Goal: Task Accomplishment & Management: Manage account settings

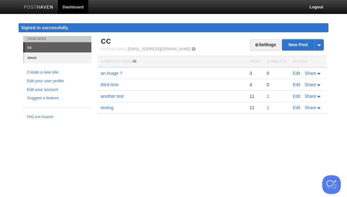
click at [34, 58] on link "weus" at bounding box center [57, 57] width 67 height 10
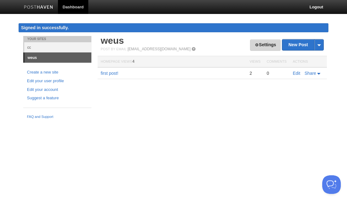
click at [264, 45] on link "Settings" at bounding box center [265, 44] width 31 height 11
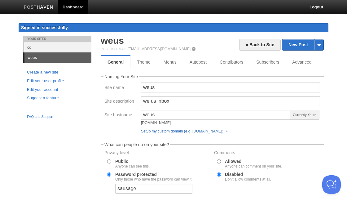
click at [155, 130] on link "Setup my custom domain (e.g. [DOMAIN_NAME]) »" at bounding box center [184, 131] width 86 height 4
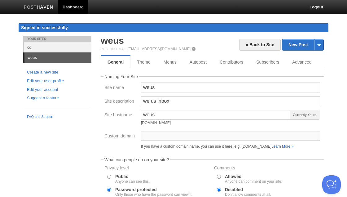
click at [156, 133] on input "Custom domain" at bounding box center [230, 136] width 179 height 10
type input "backstage.weus.cc"
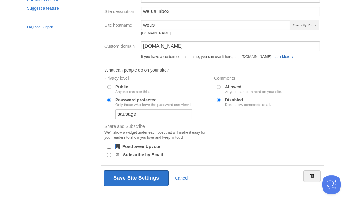
scroll to position [101, 0]
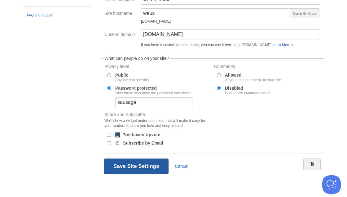
click at [118, 165] on button "Save Site Settings" at bounding box center [136, 165] width 65 height 15
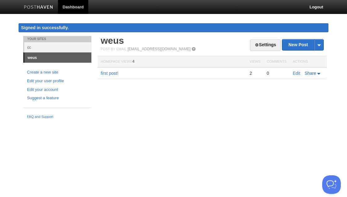
click at [313, 73] on span "Share" at bounding box center [309, 73] width 11 height 5
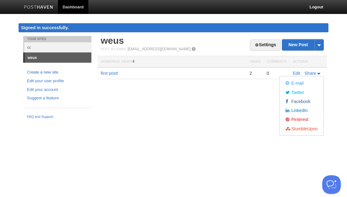
click at [51, 70] on link "Create a new site" at bounding box center [57, 72] width 61 height 7
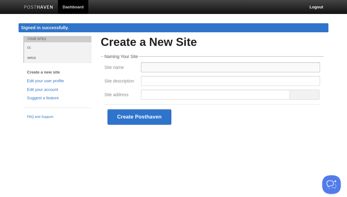
click at [162, 67] on input "Site name" at bounding box center [230, 67] width 179 height 10
type input "weus news"
click at [174, 81] on input "Site description" at bounding box center [230, 81] width 179 height 10
type input "weus news"
click at [172, 94] on input "Site address" at bounding box center [215, 95] width 149 height 10
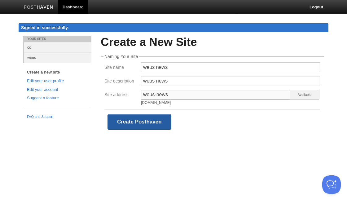
type input "weus-news"
click at [134, 122] on button "Create Posthaven" at bounding box center [139, 121] width 64 height 15
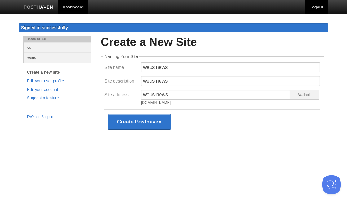
click at [318, 5] on link "Logout" at bounding box center [316, 7] width 23 height 14
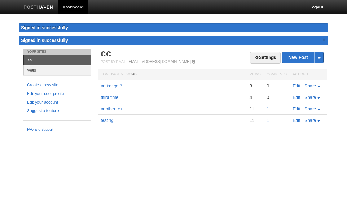
click at [49, 83] on link "Create a new site" at bounding box center [57, 85] width 61 height 7
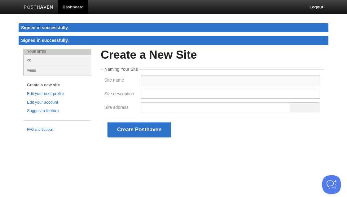
click at [151, 79] on input "Site name" at bounding box center [230, 80] width 179 height 10
type input "weus news"
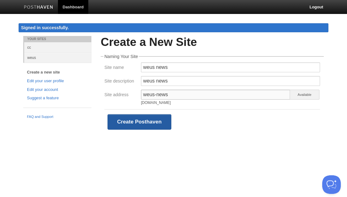
type input "weus-news"
click at [141, 124] on button "Create Posthaven" at bounding box center [139, 121] width 64 height 15
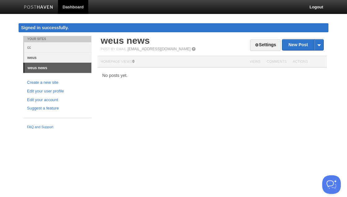
click at [34, 56] on link "weus" at bounding box center [57, 57] width 67 height 10
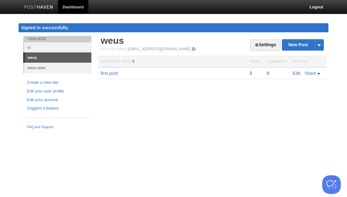
click at [296, 72] on link "Edit" at bounding box center [296, 73] width 7 height 5
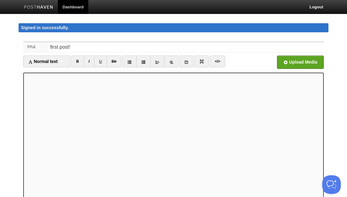
scroll to position [75, 0]
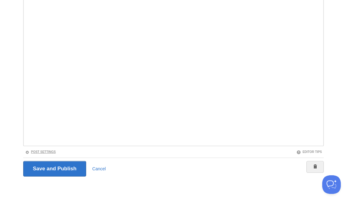
click at [45, 150] on link "Post Settings" at bounding box center [40, 151] width 31 height 3
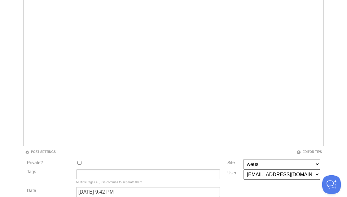
click at [243, 159] on select "weus cc weus news" at bounding box center [281, 164] width 77 height 10
select select "18869"
click option "weus news" at bounding box center [0, 0] width 0 height 0
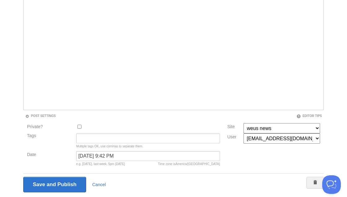
scroll to position [127, 0]
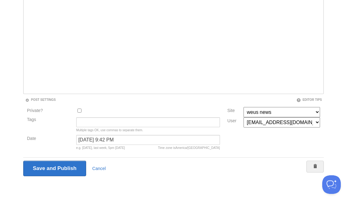
click at [243, 117] on select "[EMAIL_ADDRESS][DOMAIN_NAME] [EMAIL_ADDRESS][DOMAIN_NAME]" at bounding box center [281, 122] width 77 height 10
click option "[EMAIL_ADDRESS][DOMAIN_NAME]" at bounding box center [0, 0] width 0 height 0
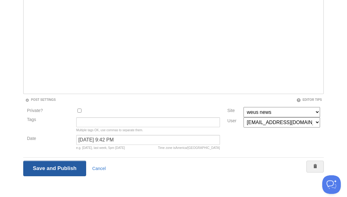
click at [48, 168] on input "Save and Publish" at bounding box center [54, 167] width 63 height 15
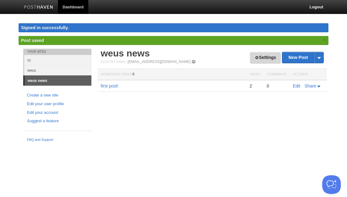
click at [269, 58] on link "Settings" at bounding box center [265, 57] width 31 height 11
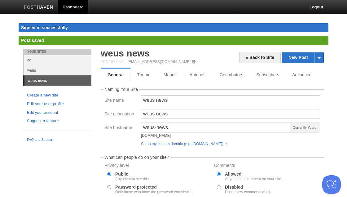
scroll to position [36, 0]
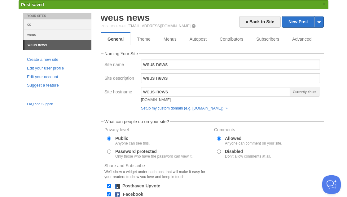
click at [219, 137] on input "Allowed Anyone can comment on your site." at bounding box center [219, 138] width 4 height 4
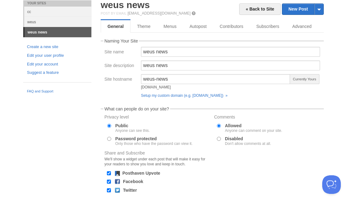
click at [221, 140] on input "Disabled Don't allow comments at all." at bounding box center [219, 139] width 4 height 4
radio input "true"
click at [111, 172] on input "Posthaven Upvote" at bounding box center [109, 173] width 4 height 4
checkbox input "false"
click at [109, 181] on input "Facebook" at bounding box center [109, 181] width 4 height 4
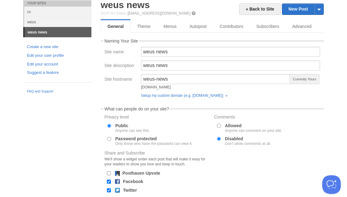
checkbox input "false"
click at [108, 192] on input "Twitter" at bounding box center [109, 190] width 4 height 4
checkbox input "false"
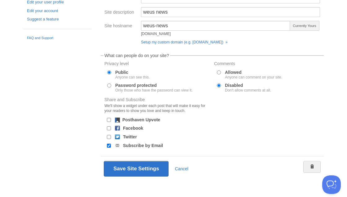
scroll to position [92, 0]
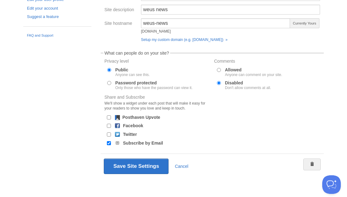
click at [109, 142] on input "Subscribe by Email" at bounding box center [109, 143] width 4 height 4
click at [107, 142] on input "Subscribe by Email" at bounding box center [109, 143] width 4 height 4
checkbox input "true"
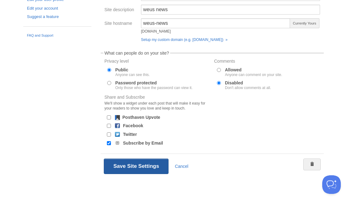
click at [135, 166] on button "Save Site Settings" at bounding box center [136, 165] width 65 height 15
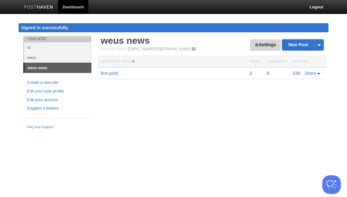
click at [271, 43] on link "Settings" at bounding box center [265, 44] width 31 height 11
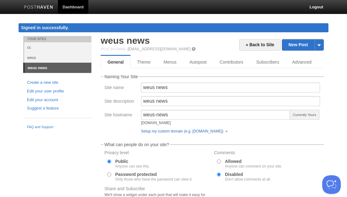
click at [183, 130] on link "Setup my custom domain (e.g. [DOMAIN_NAME]) »" at bounding box center [184, 131] width 86 height 4
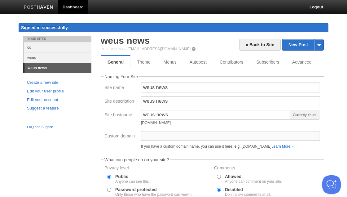
click at [178, 136] on input "Custom domain" at bounding box center [230, 136] width 179 height 10
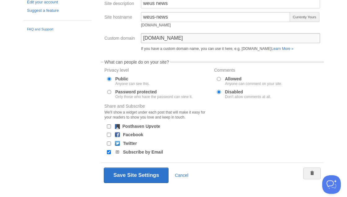
scroll to position [107, 0]
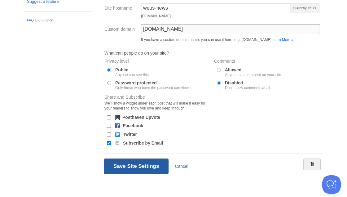
type input "[DOMAIN_NAME]"
click at [126, 164] on button "Save Site Settings" at bounding box center [136, 165] width 65 height 15
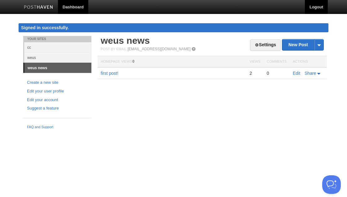
click at [313, 7] on link "Logout" at bounding box center [316, 7] width 23 height 14
